Goal: Navigation & Orientation: Find specific page/section

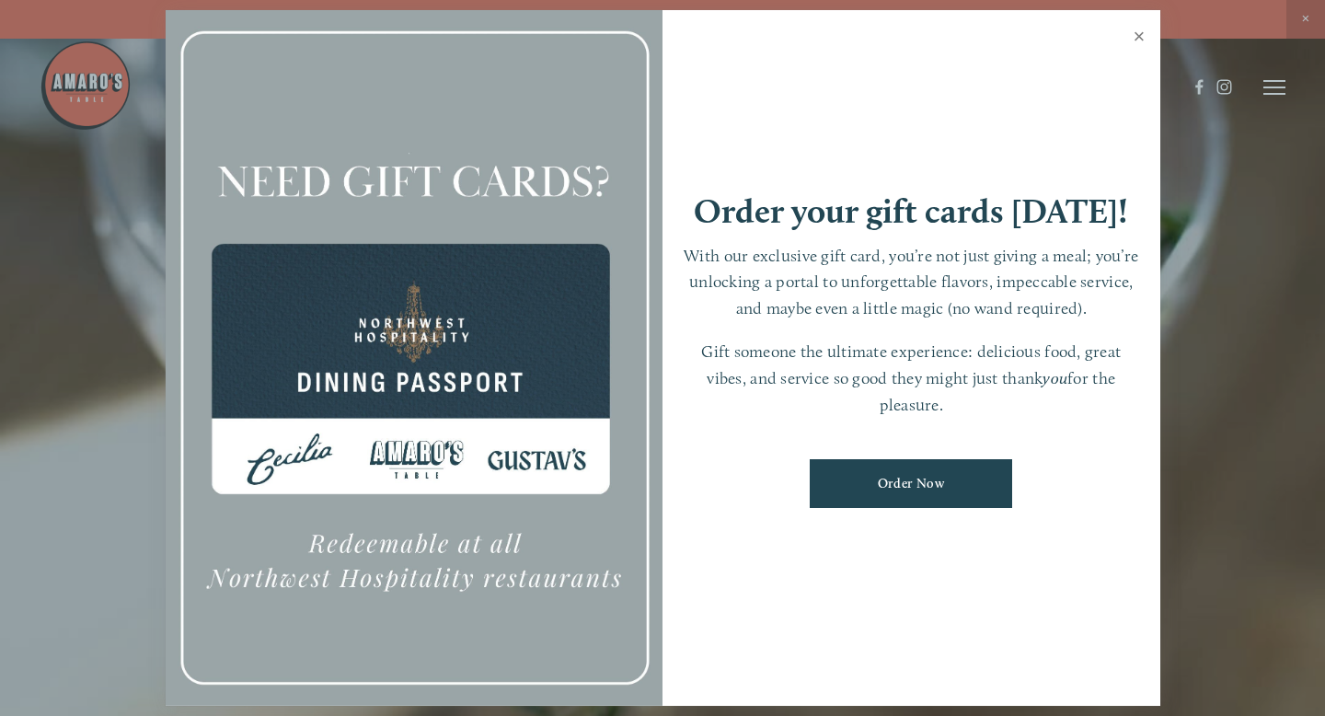
click at [1133, 31] on link "Close" at bounding box center [1139, 39] width 36 height 52
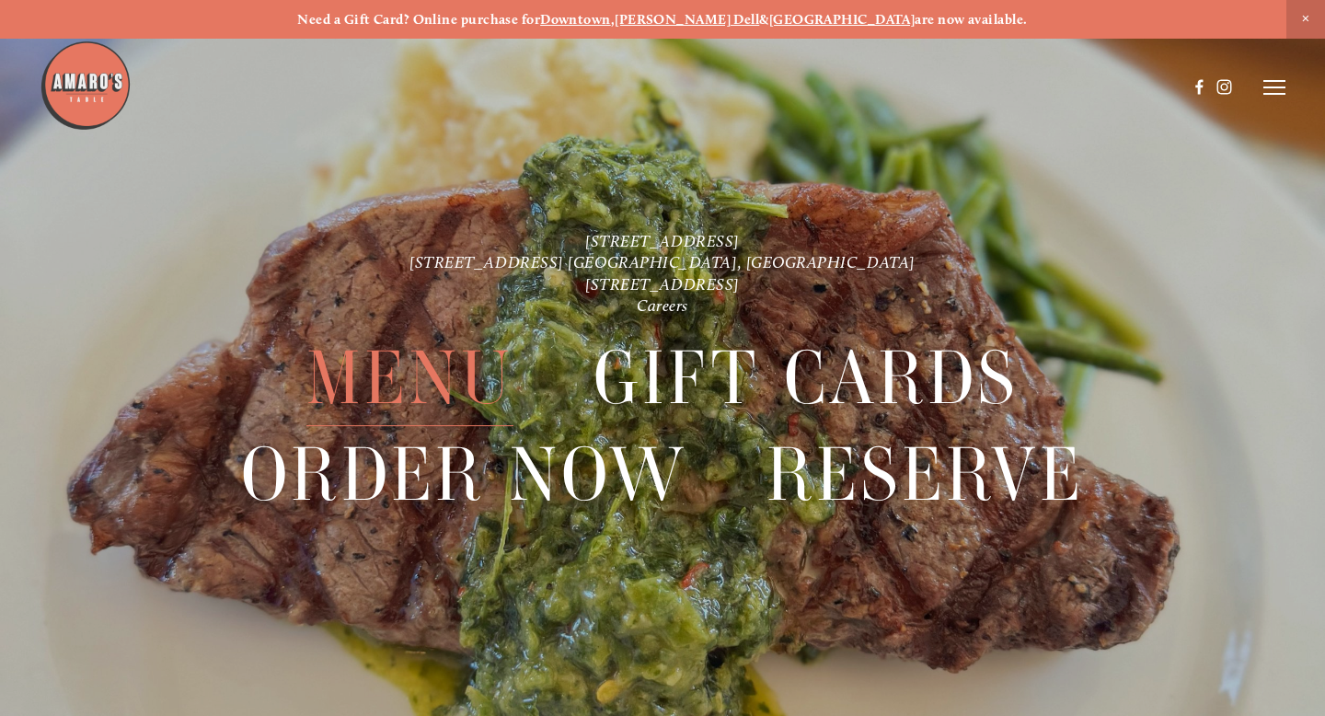
click at [420, 368] on span "Menu" at bounding box center [409, 378] width 207 height 96
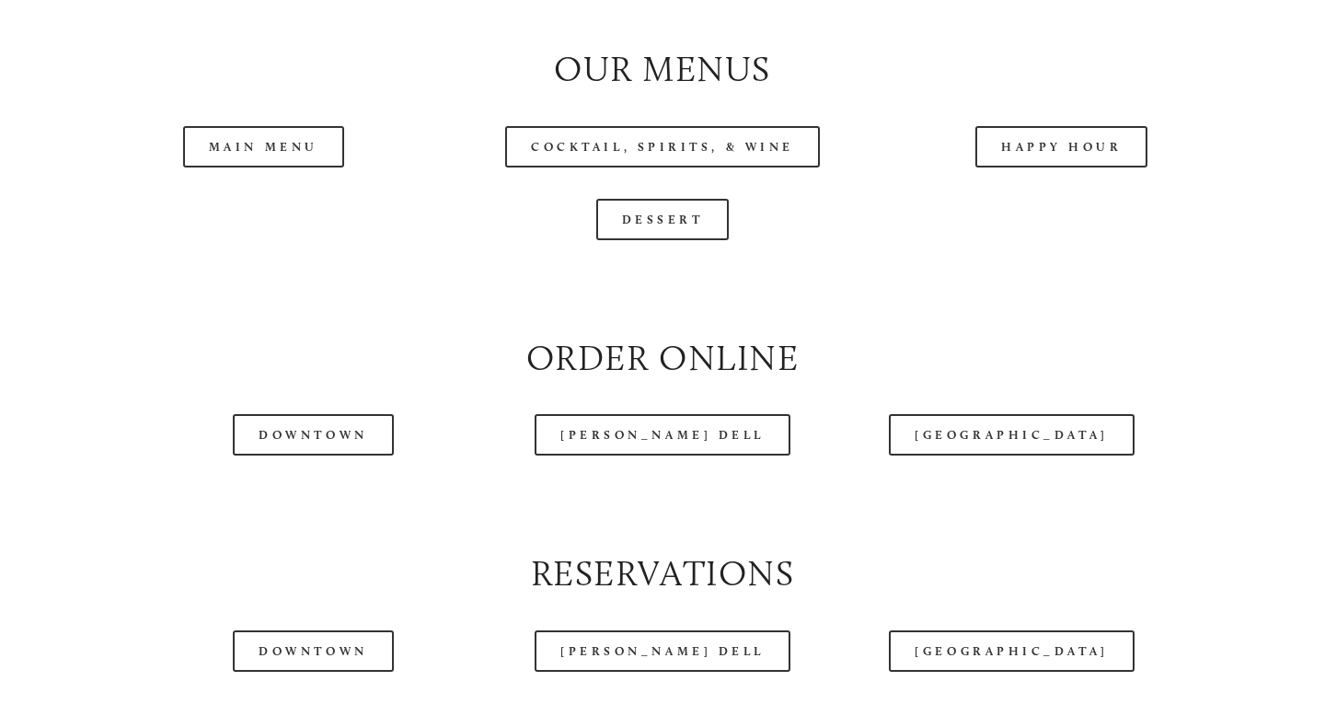
scroll to position [1888, 0]
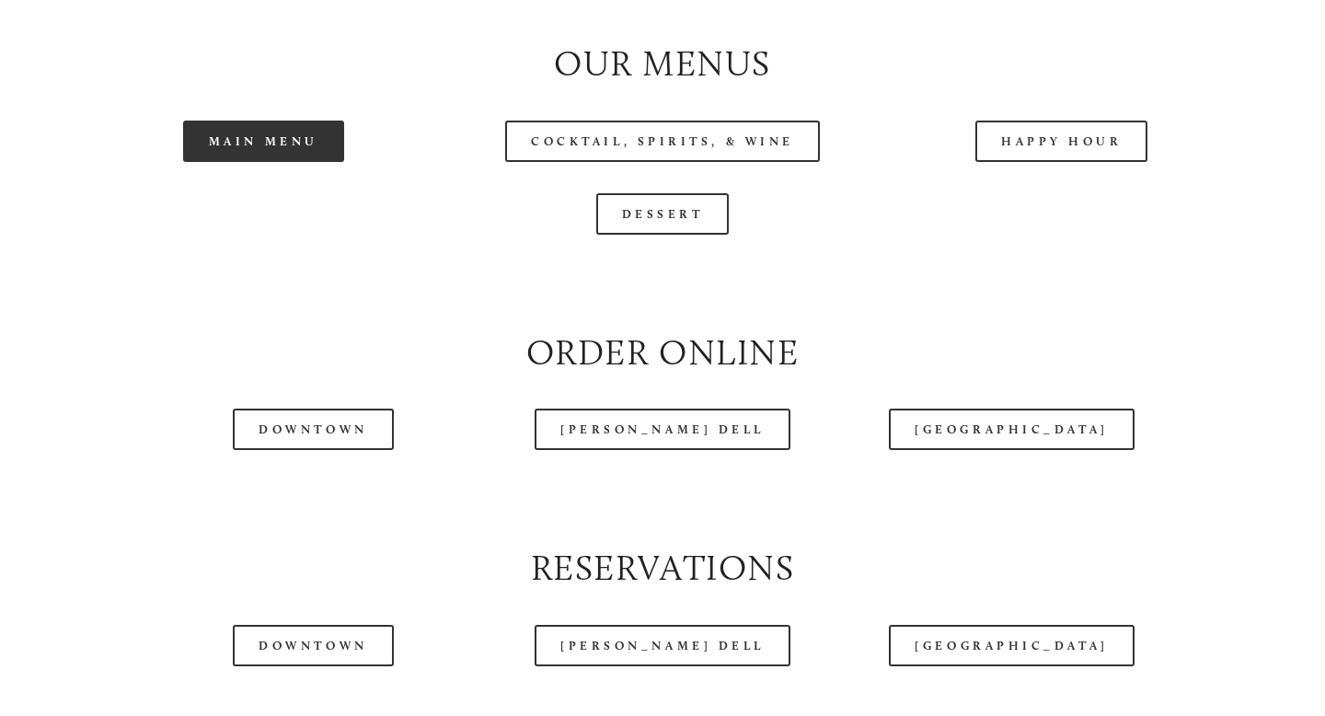
click at [283, 146] on link "Main Menu" at bounding box center [263, 140] width 161 height 41
